Goal: Task Accomplishment & Management: Complete application form

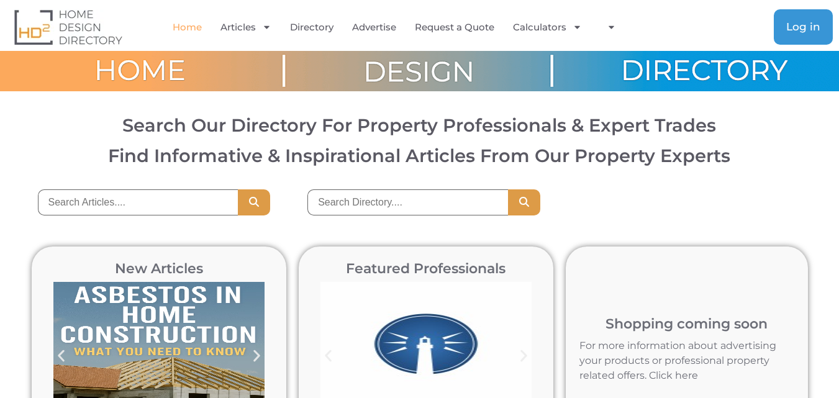
click at [821, 22] on link "Log in" at bounding box center [803, 26] width 59 height 35
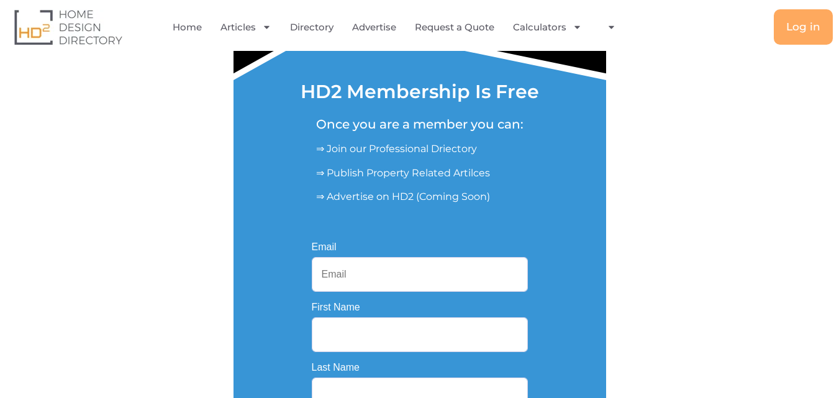
scroll to position [124, 0]
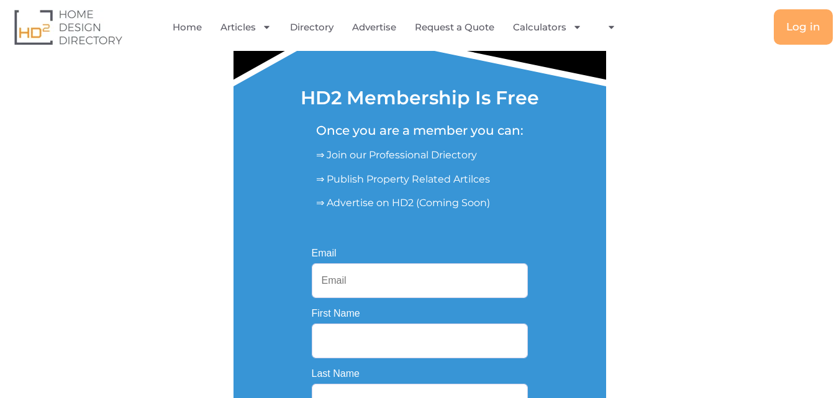
click at [339, 283] on input "Email" at bounding box center [420, 280] width 216 height 35
type input "brisbanecustombathroom@gmail.com"
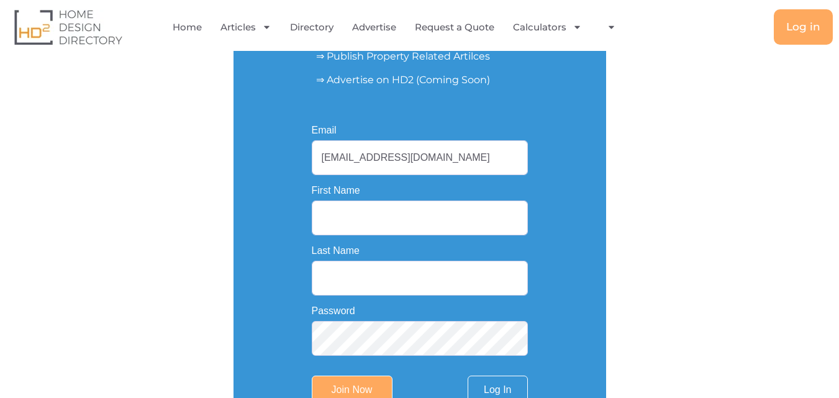
scroll to position [249, 0]
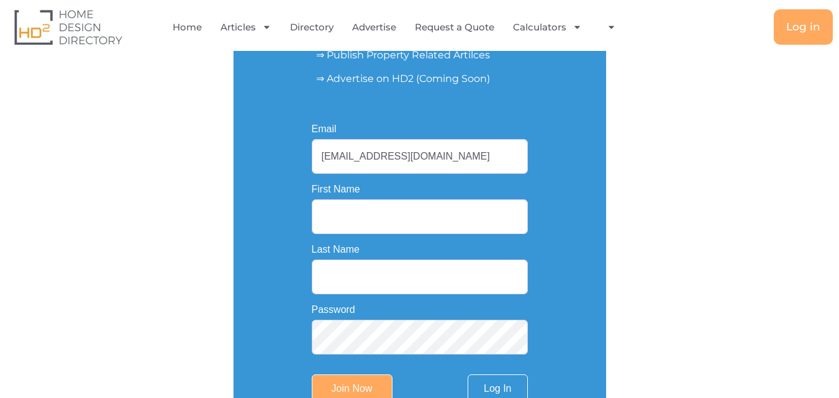
click at [398, 224] on input "First Name" at bounding box center [420, 216] width 216 height 35
type input "Brisbane Custom Bathroom"
click at [367, 281] on input "Last Name" at bounding box center [420, 277] width 216 height 35
drag, startPoint x: 356, startPoint y: 220, endPoint x: 302, endPoint y: 210, distance: 55.0
click at [302, 210] on div "Email brisbanecustombathroom@gmail.com First Name Brisbane Custom Bathroom Last…" at bounding box center [420, 264] width 260 height 322
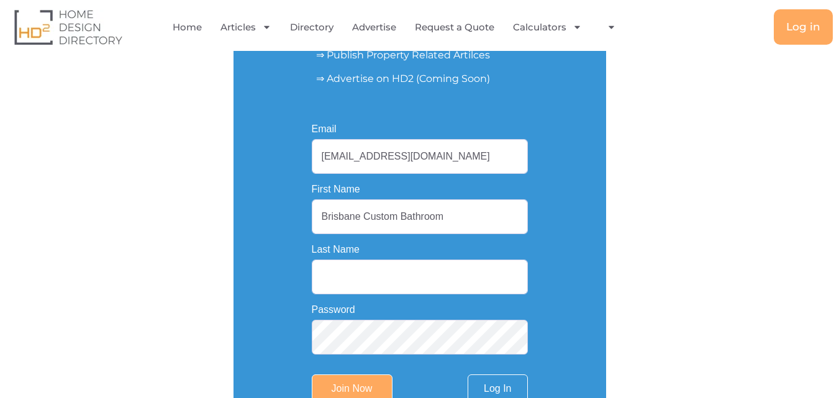
click at [358, 210] on input "Brisbane Custom Bathroom" at bounding box center [420, 216] width 216 height 35
click at [367, 214] on input "Brisbane Custom Bathroom" at bounding box center [420, 216] width 216 height 35
click at [344, 281] on input "Last Name" at bounding box center [420, 277] width 216 height 35
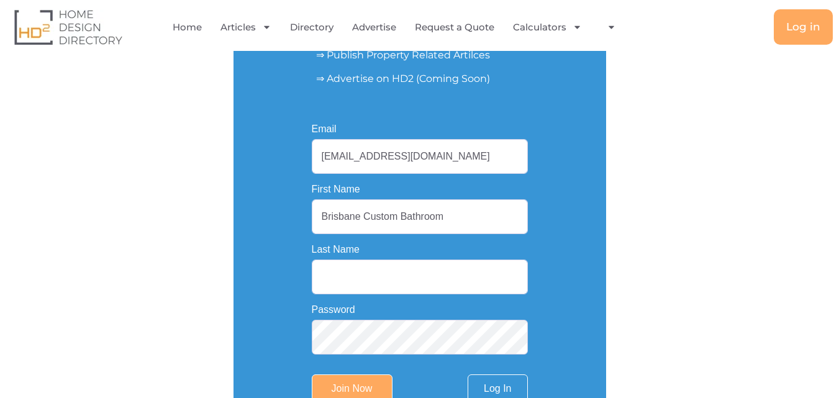
paste input "Brisbane Custom Bathroom"
type input "Brisbane Custom Bathroom"
drag, startPoint x: 373, startPoint y: 221, endPoint x: 467, endPoint y: 221, distance: 93.8
click at [467, 221] on input "Brisbane Custom Bathroom" at bounding box center [420, 216] width 216 height 35
click at [462, 221] on input "Brisbane Custom Bathroom" at bounding box center [420, 216] width 216 height 35
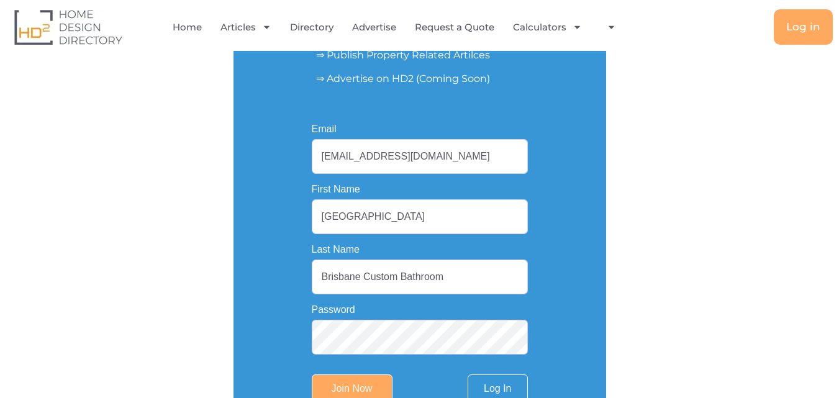
type input "Brisbane"
drag, startPoint x: 363, startPoint y: 278, endPoint x: 289, endPoint y: 269, distance: 74.4
click at [296, 272] on div "Email brisbanecustombathroom@gmail.com First Name Brisbane Last Name Brisbane C…" at bounding box center [420, 264] width 260 height 322
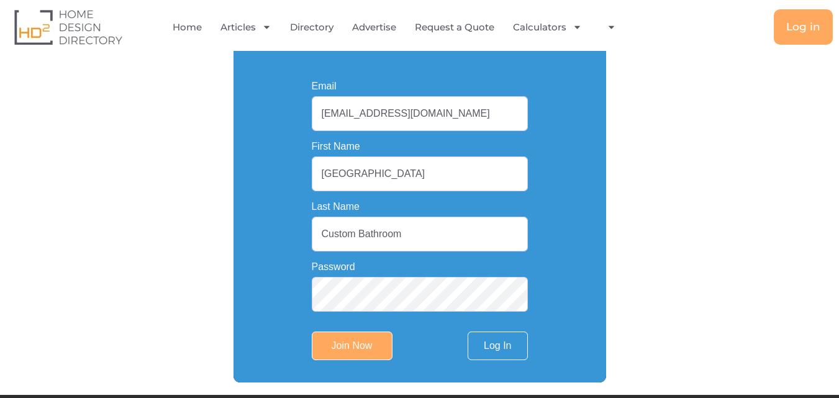
scroll to position [311, 0]
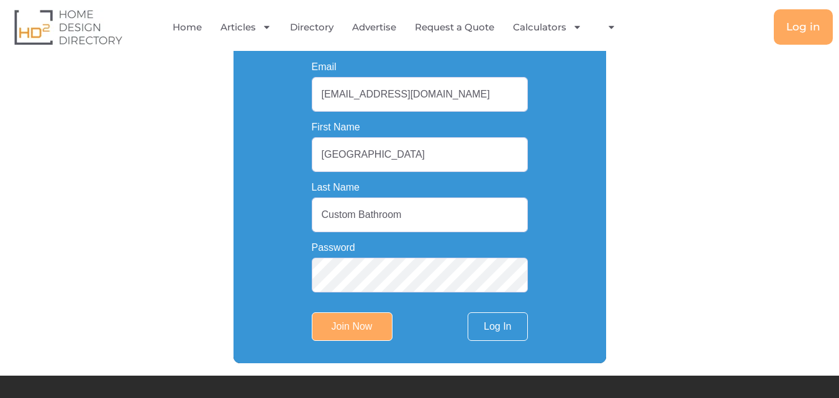
type input "Custom Bathroom"
click at [352, 327] on input "Join Now" at bounding box center [352, 327] width 81 height 29
click at [368, 322] on input "Join Now" at bounding box center [352, 327] width 81 height 29
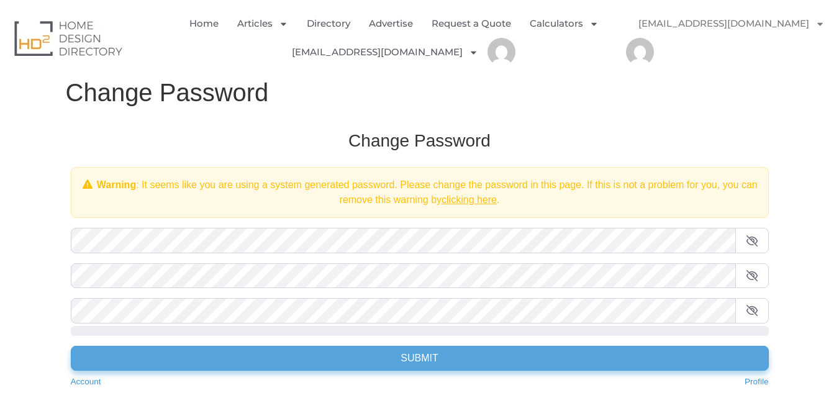
click at [311, 355] on input "Submit" at bounding box center [420, 358] width 698 height 25
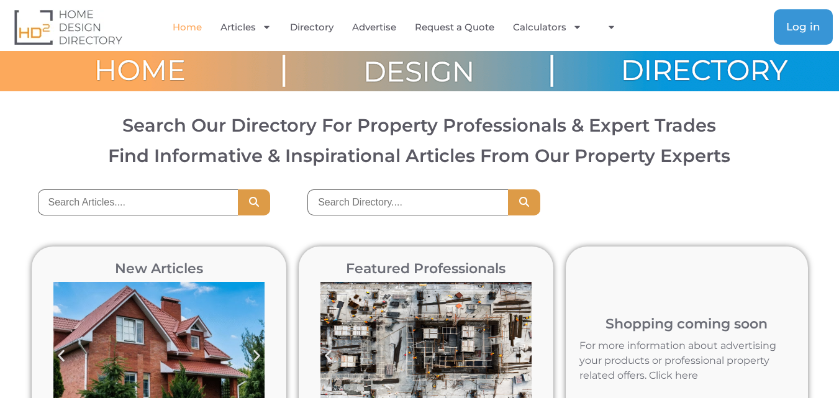
click at [818, 22] on span "Log in" at bounding box center [804, 27] width 34 height 11
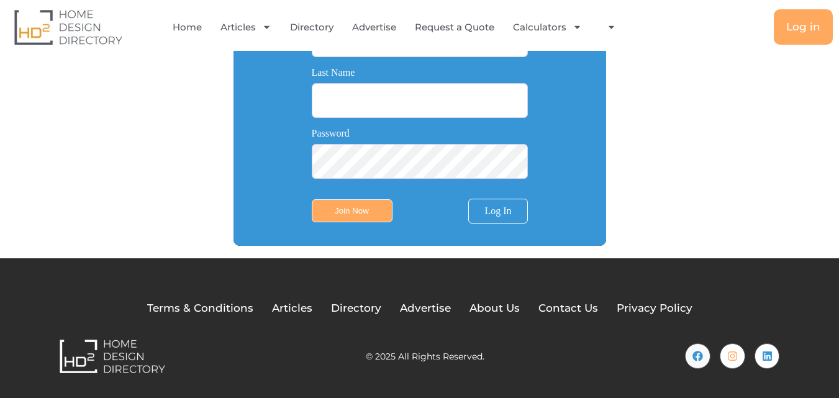
type input "[EMAIL_ADDRESS][DOMAIN_NAME]"
click at [500, 209] on link "Log In" at bounding box center [497, 211] width 59 height 25
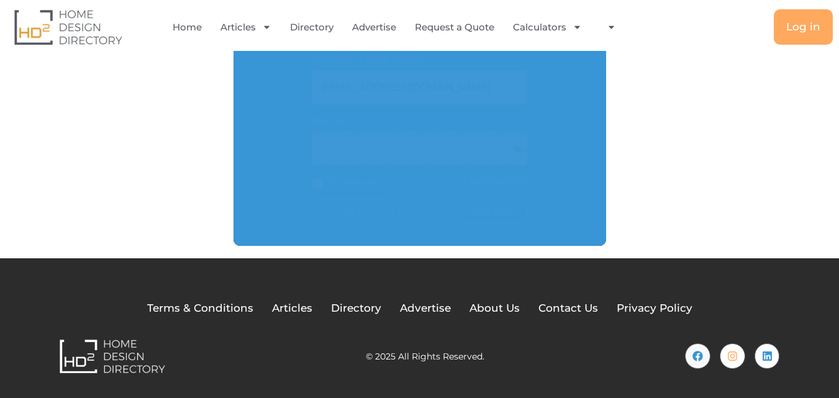
scroll to position [326, 0]
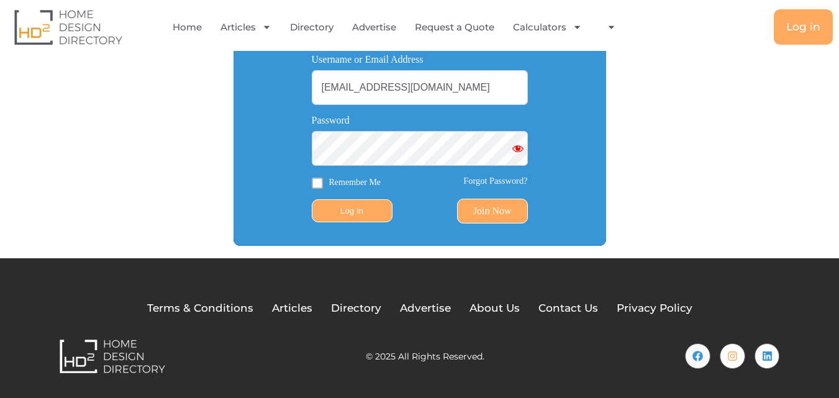
click at [386, 206] on input "Log In" at bounding box center [352, 210] width 81 height 23
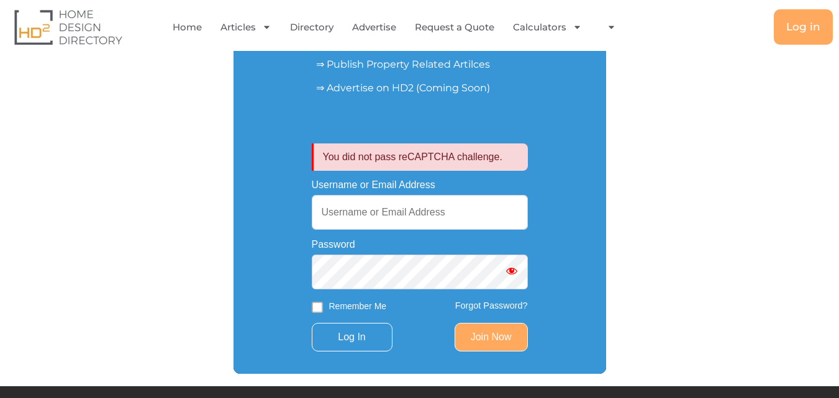
scroll to position [311, 0]
